Goal: Communication & Community: Answer question/provide support

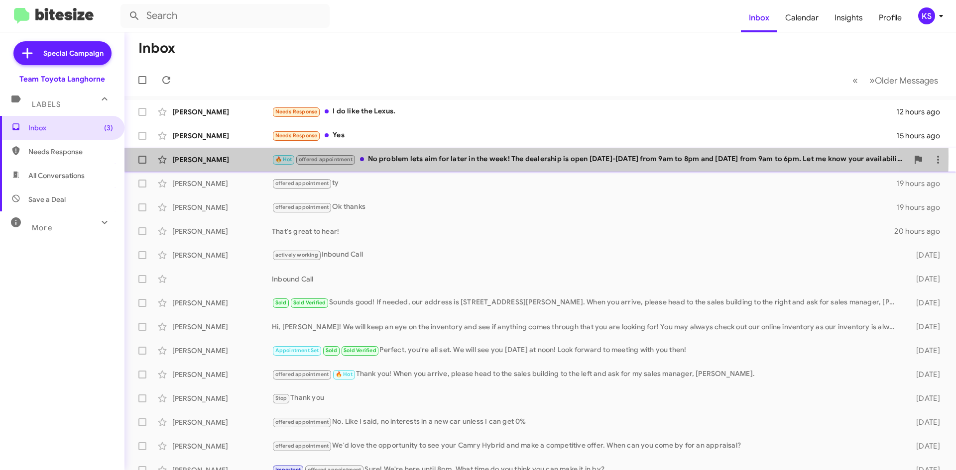
click at [418, 156] on div "🔥 Hot offered appointment No problem lets aim for later in the week! The dealer…" at bounding box center [590, 159] width 636 height 11
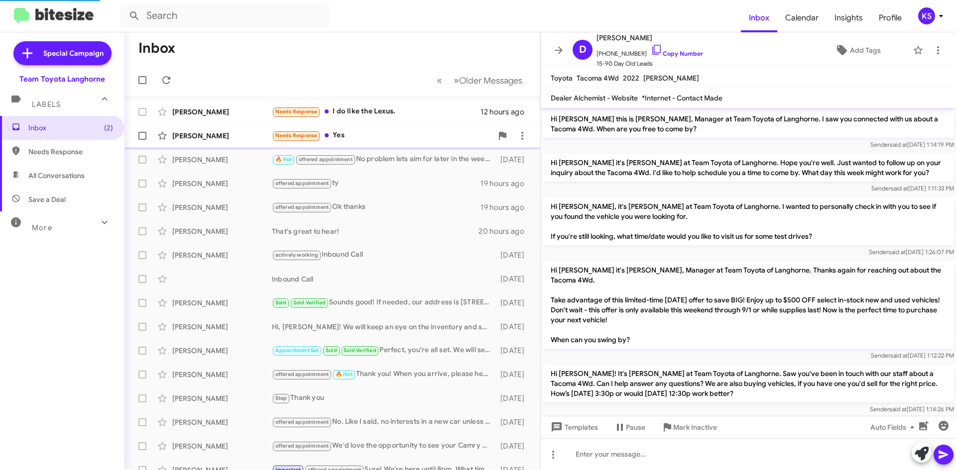
scroll to position [189, 0]
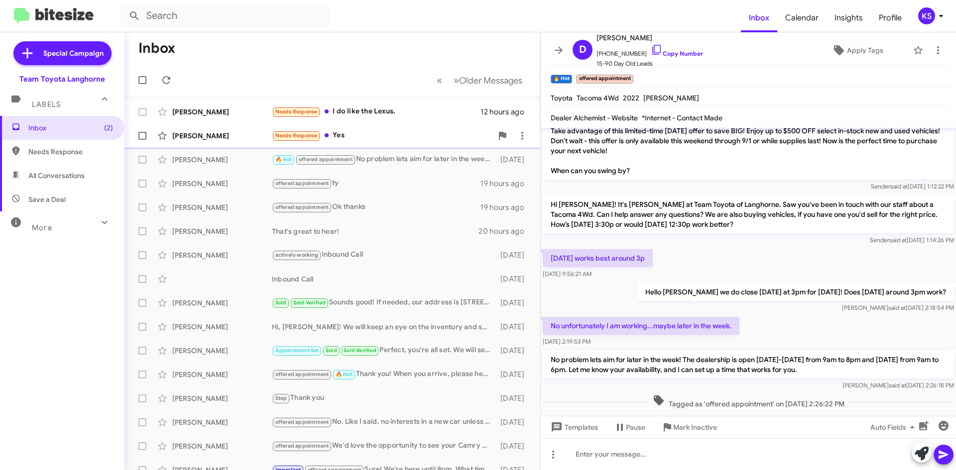
click at [415, 142] on div "[PERSON_NAME] Needs Response Yes 15 hours ago" at bounding box center [332, 136] width 400 height 20
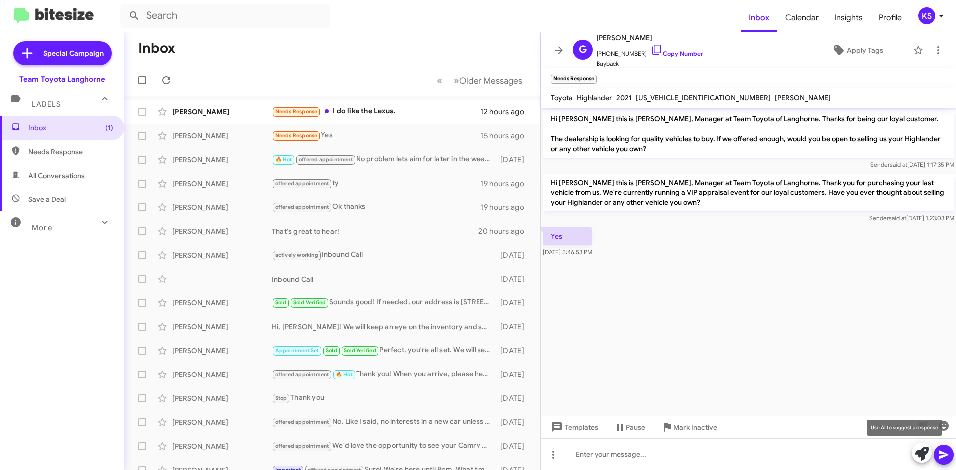
click at [913, 451] on button at bounding box center [921, 453] width 20 height 20
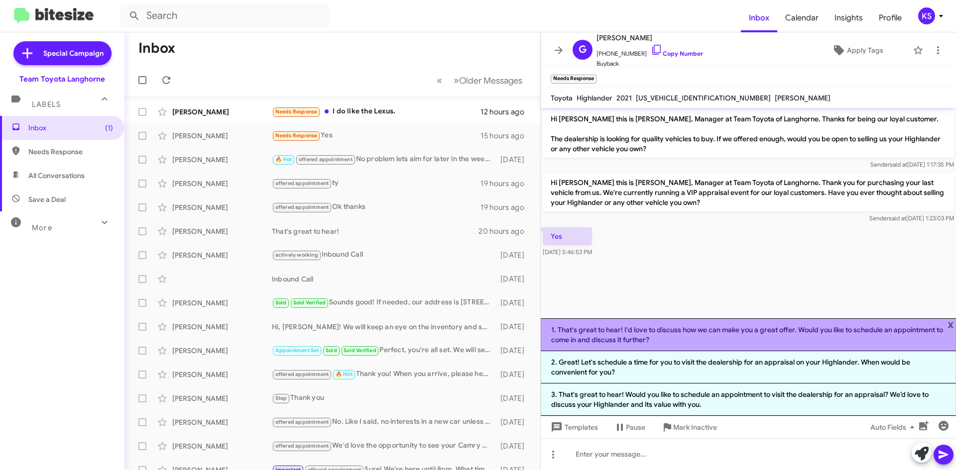
click at [736, 338] on li "1. That's great to hear! I'd love to discuss how we can make you a great offer.…" at bounding box center [747, 335] width 415 height 33
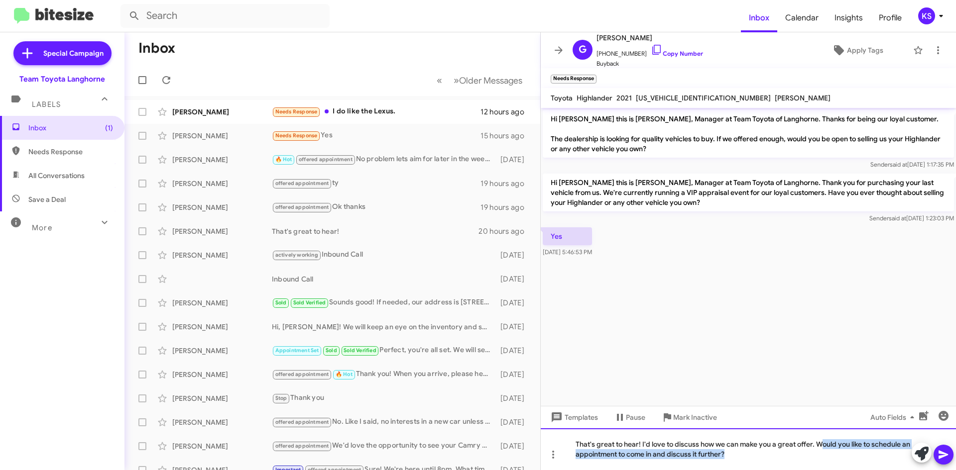
drag, startPoint x: 754, startPoint y: 461, endPoint x: 823, endPoint y: 439, distance: 72.1
click at [823, 439] on div "That's great to hear! I'd love to discuss how we can make you a great offer. Wo…" at bounding box center [747, 450] width 415 height 42
click at [880, 441] on div "That's great to hear! I'd love to discuss how we can make you a great offer. Wh…" at bounding box center [747, 450] width 415 height 42
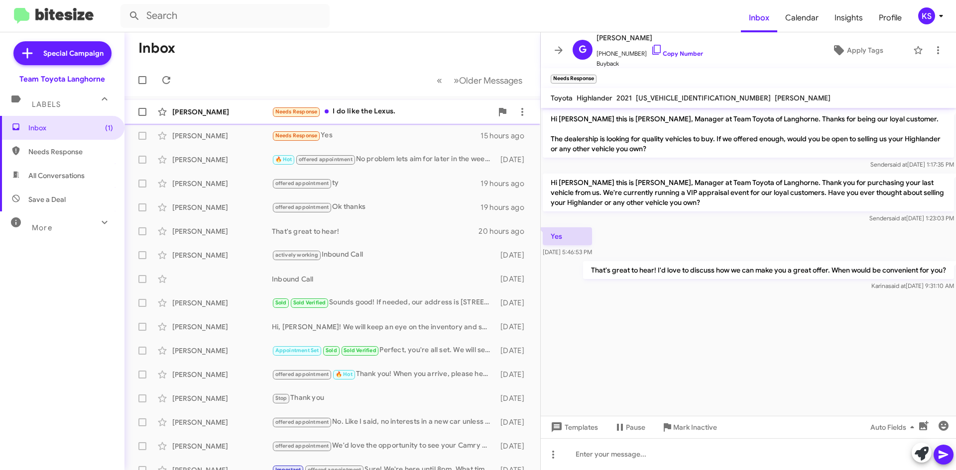
click at [391, 116] on div "Needs Response I do like the Lexus." at bounding box center [382, 111] width 220 height 11
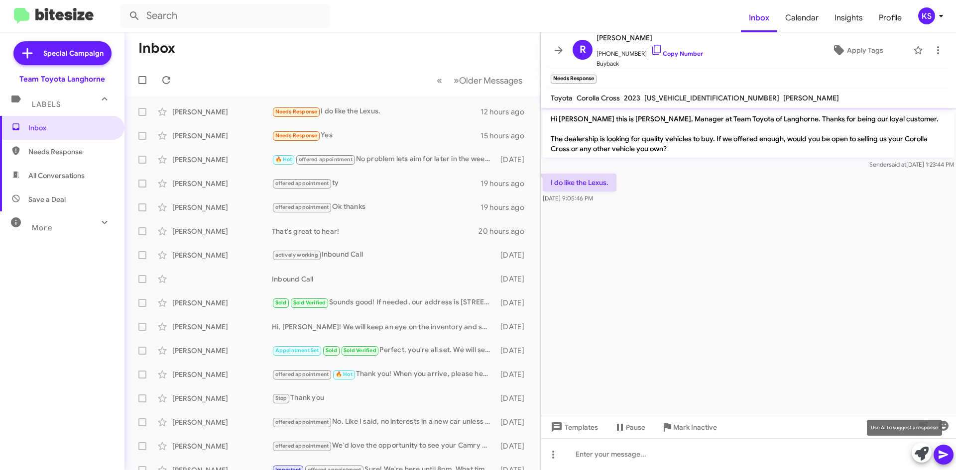
click at [918, 449] on icon at bounding box center [921, 454] width 14 height 14
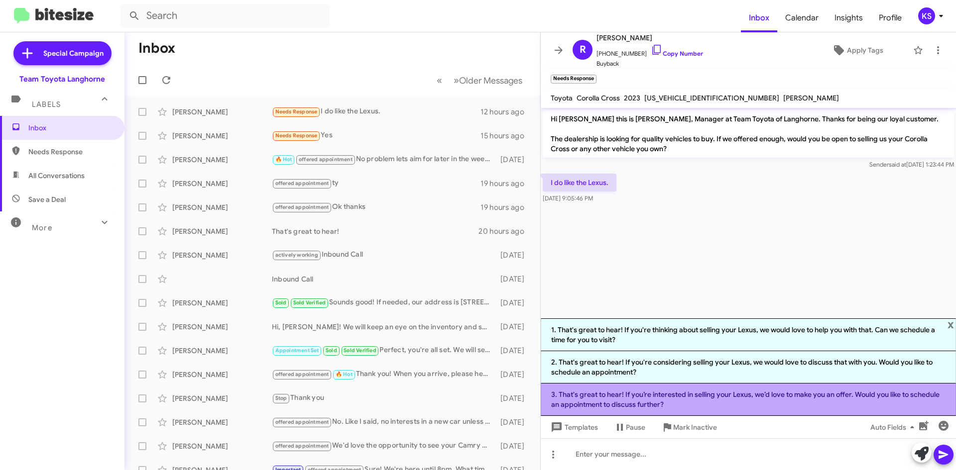
click at [721, 397] on li "3. That's great to hear! If you’re interested in selling your Lexus, we’d love …" at bounding box center [747, 400] width 415 height 32
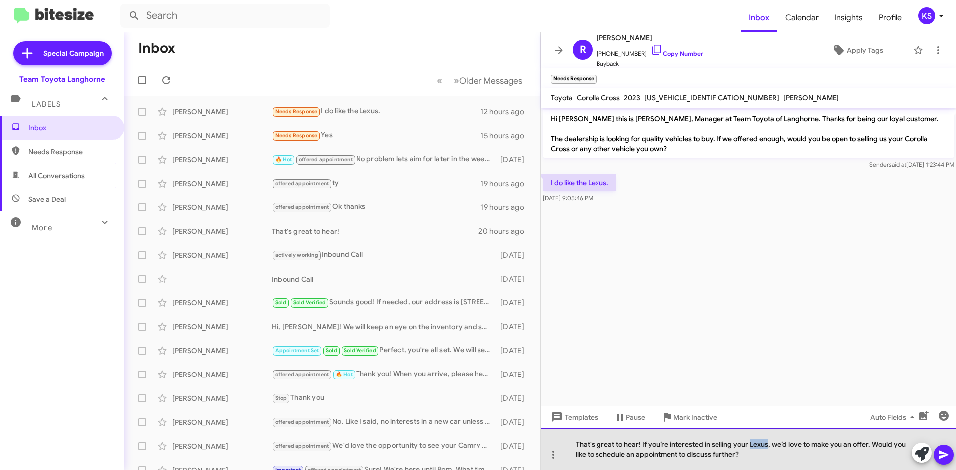
drag, startPoint x: 766, startPoint y: 445, endPoint x: 749, endPoint y: 440, distance: 18.6
click at [749, 440] on div "That's great to hear! If you’re interested in selling your Lexus, we’d love to …" at bounding box center [747, 450] width 415 height 42
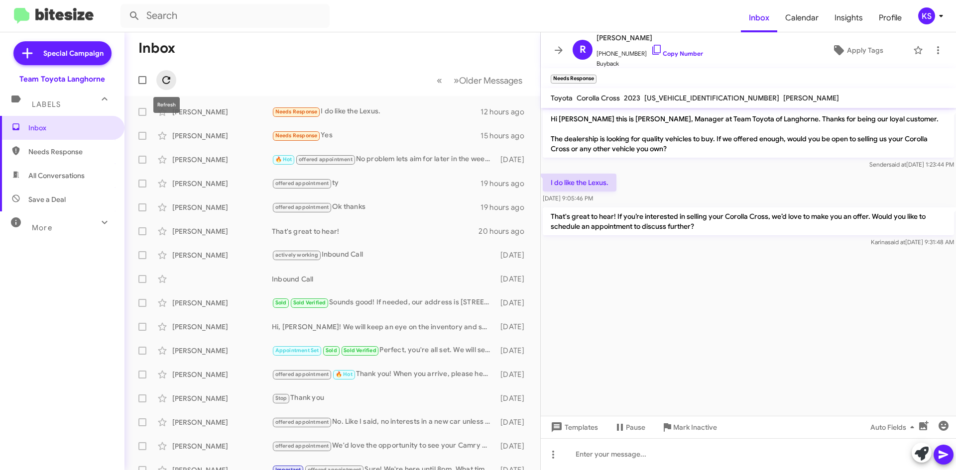
click at [168, 79] on icon at bounding box center [166, 80] width 8 height 8
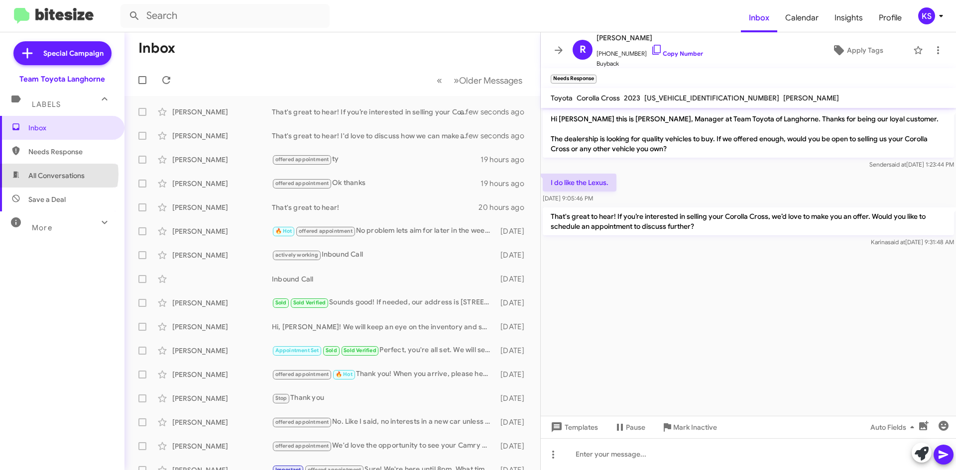
click at [54, 174] on span "All Conversations" at bounding box center [56, 176] width 56 height 10
type input "in:all-conversations"
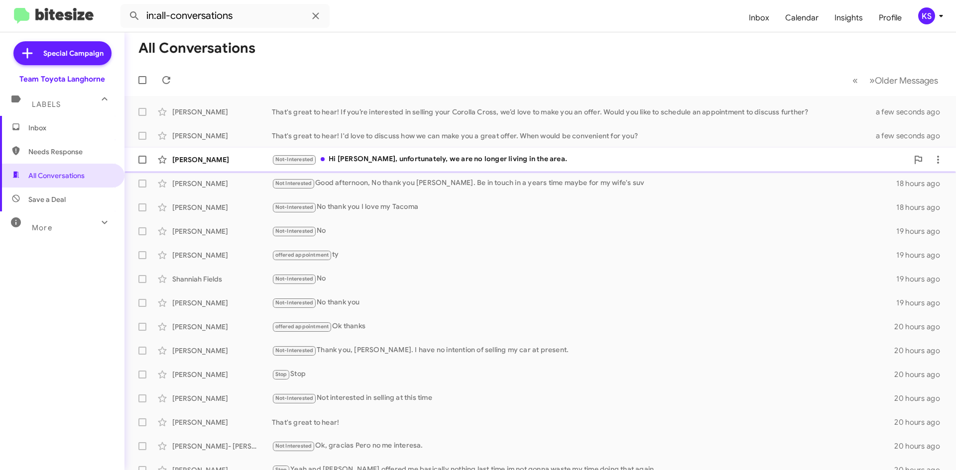
click at [345, 158] on div "Not-Interested Hi [PERSON_NAME], unfortunately, we are no longer living in the …" at bounding box center [590, 159] width 636 height 11
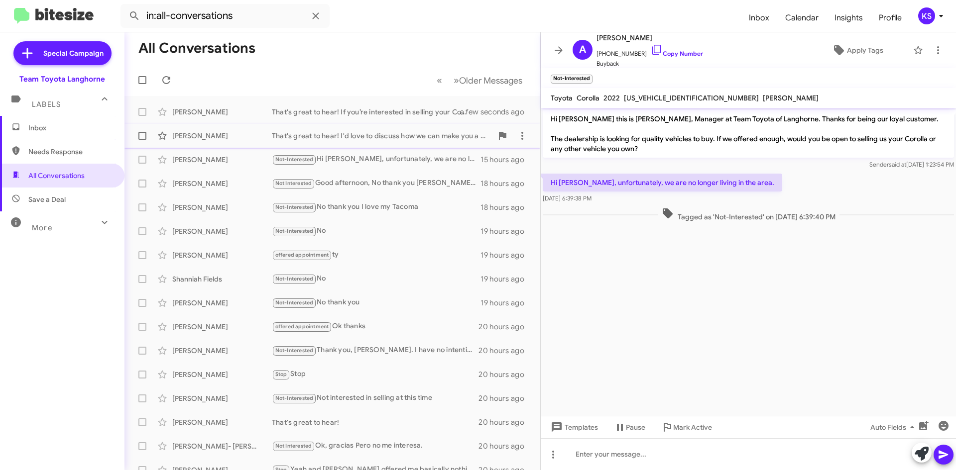
click at [249, 135] on div "[PERSON_NAME]" at bounding box center [222, 136] width 100 height 10
